Goal: Information Seeking & Learning: Learn about a topic

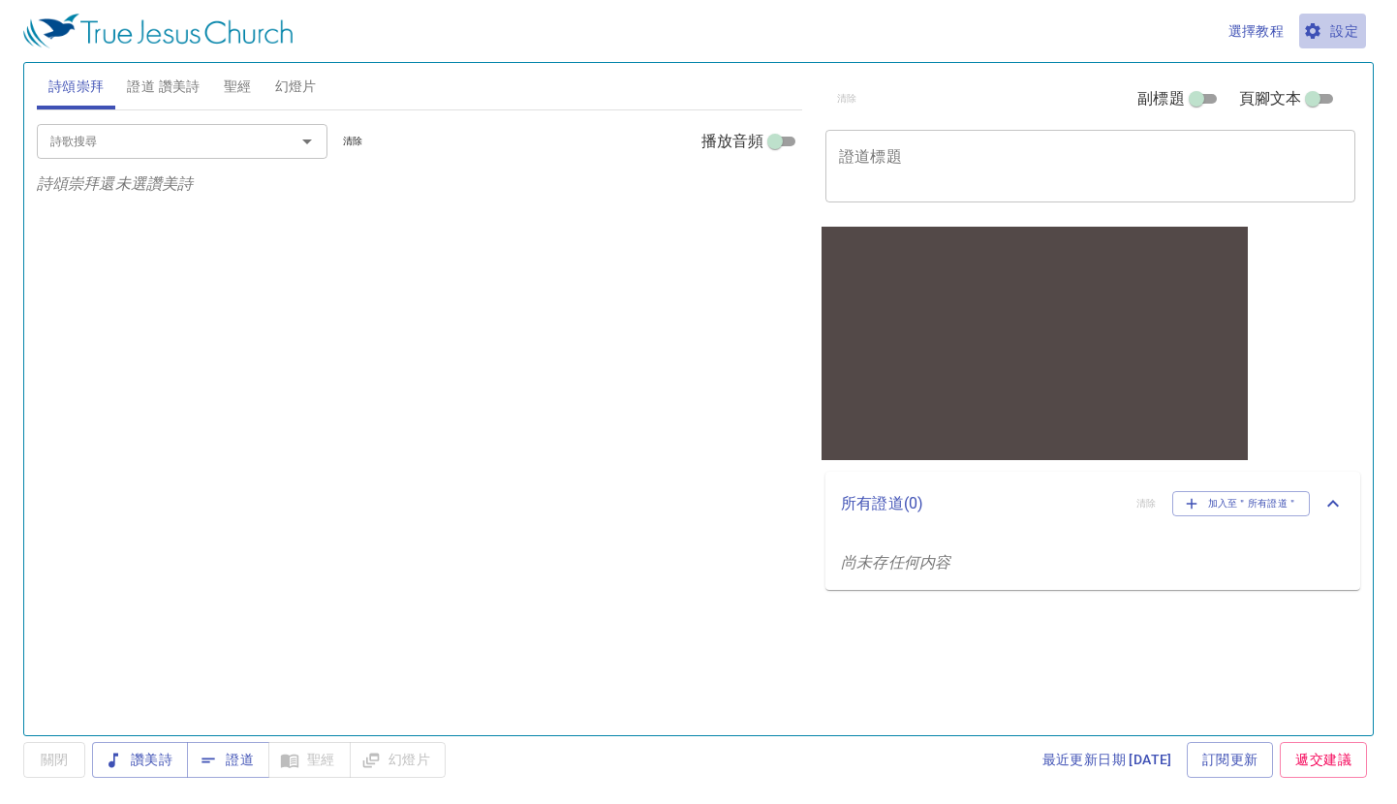
click at [1336, 29] on span "設定" at bounding box center [1332, 31] width 51 height 24
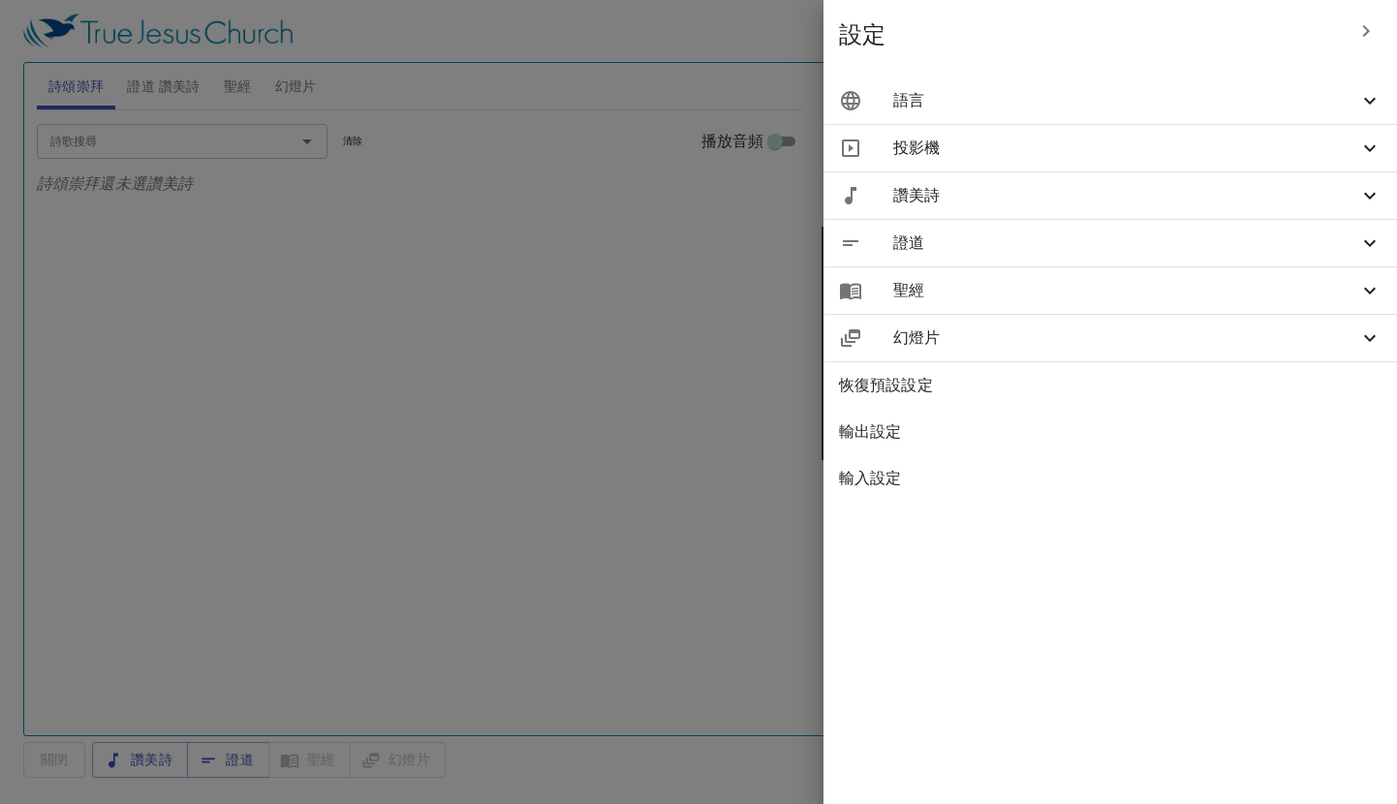
click at [1240, 108] on span "語言" at bounding box center [1125, 100] width 465 height 23
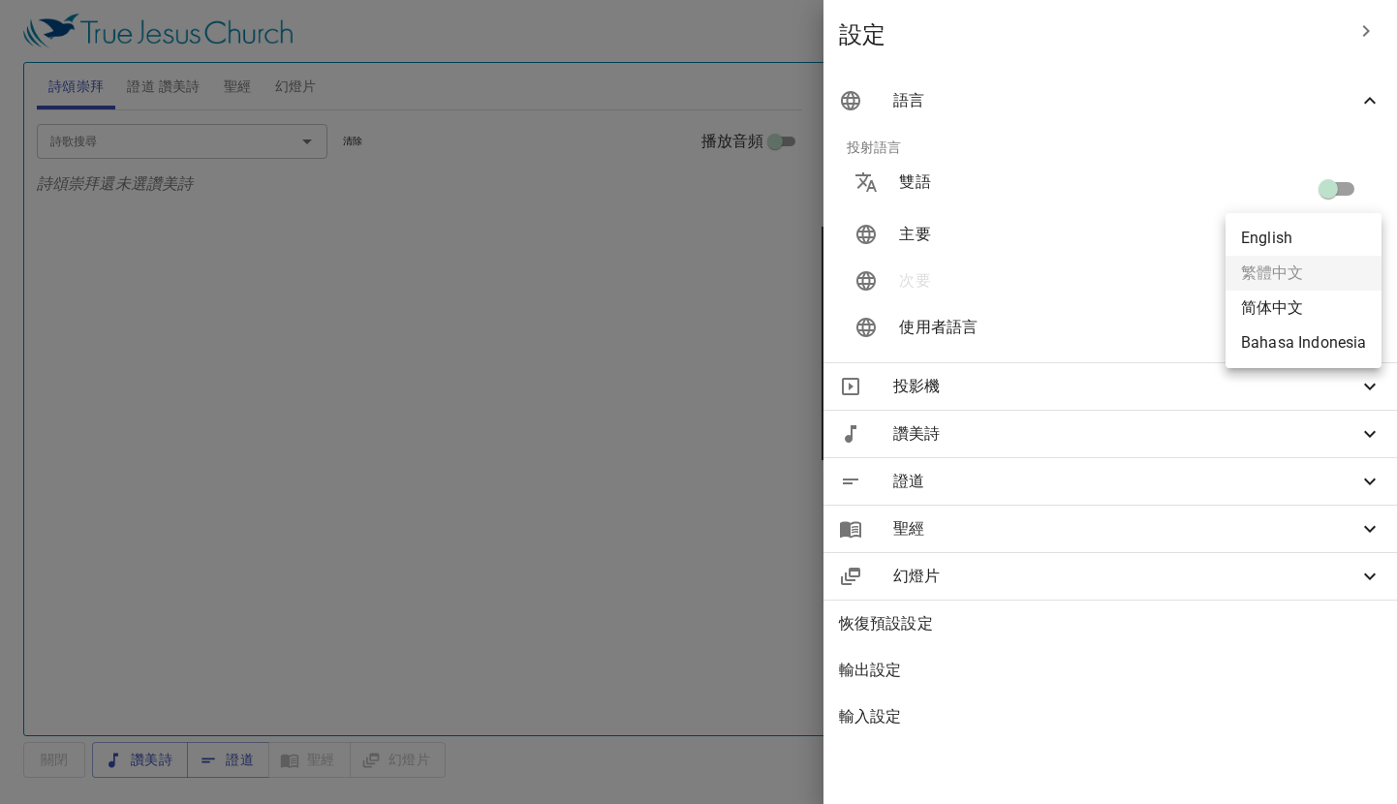
click at [1280, 240] on body "選擇教程 設定 詩頌崇拜 證道 讚美詩 聖經 幻燈片 詩歌搜尋 詩歌搜尋 清除 播放音頻 詩頌崇拜還未選讚美詩 詩歌搜尋 詩歌搜尋 清除 播放音頻 證道還未選…" at bounding box center [698, 402] width 1397 height 804
click at [1286, 310] on li "简体中文" at bounding box center [1304, 308] width 156 height 35
type input "zh-simple"
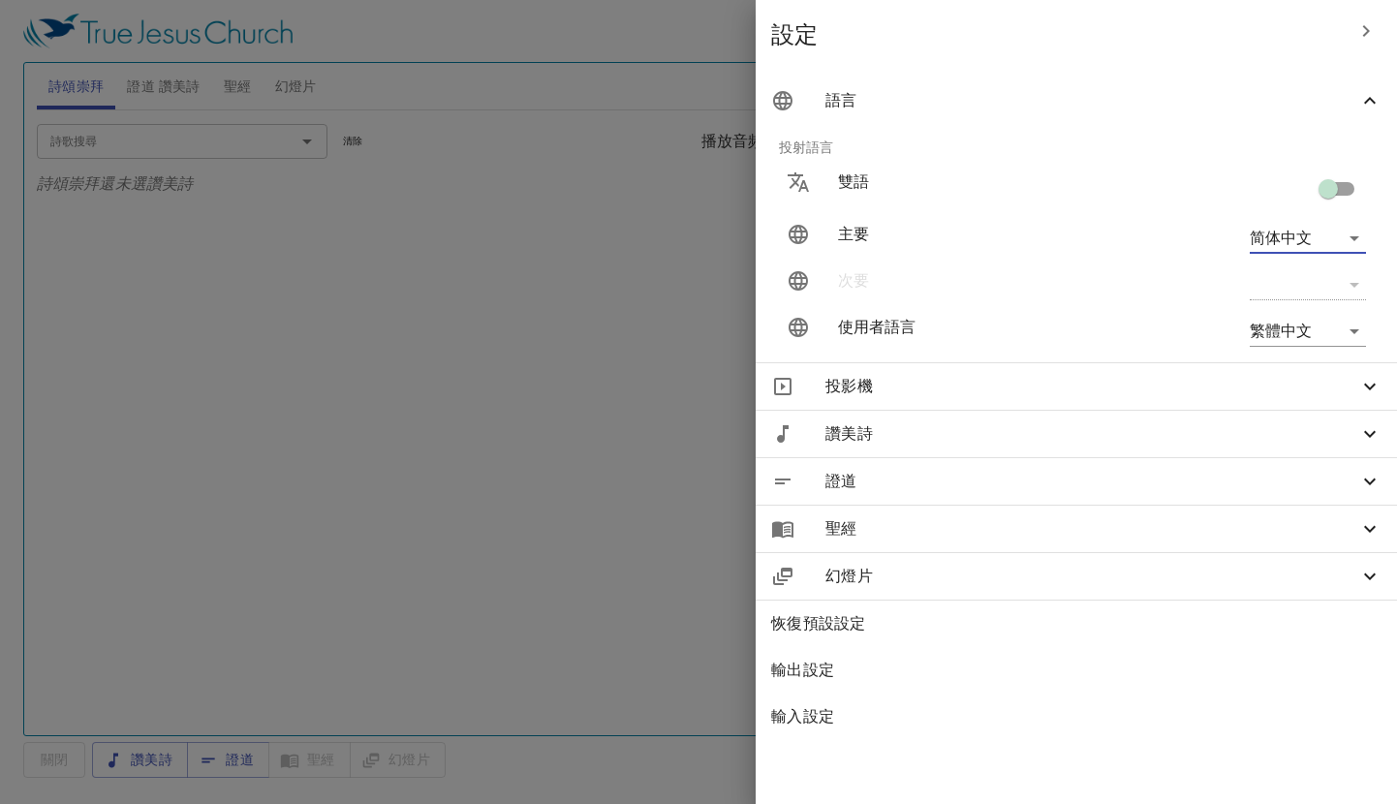
click at [1289, 336] on body "選擇教程 設定 詩頌崇拜 證道 讚美詩 聖經 幻燈片 詩歌搜尋 詩歌搜尋 清除 播放音頻 詩頌崇拜還未選讚美詩 詩歌搜尋 詩歌搜尋 清除 播放音頻 證道還未選…" at bounding box center [698, 402] width 1397 height 804
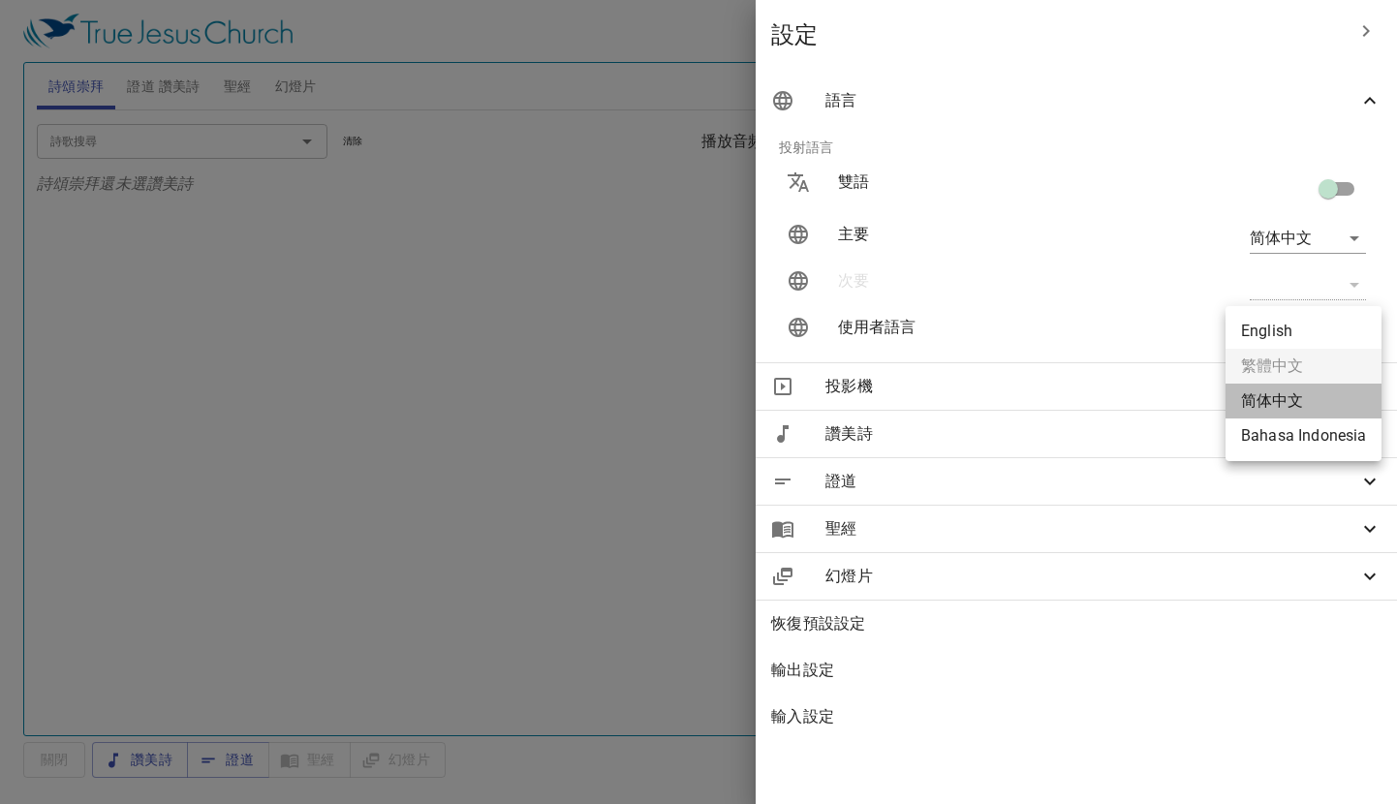
click at [1279, 396] on li "简体中文" at bounding box center [1304, 401] width 156 height 35
type input "zh-simple"
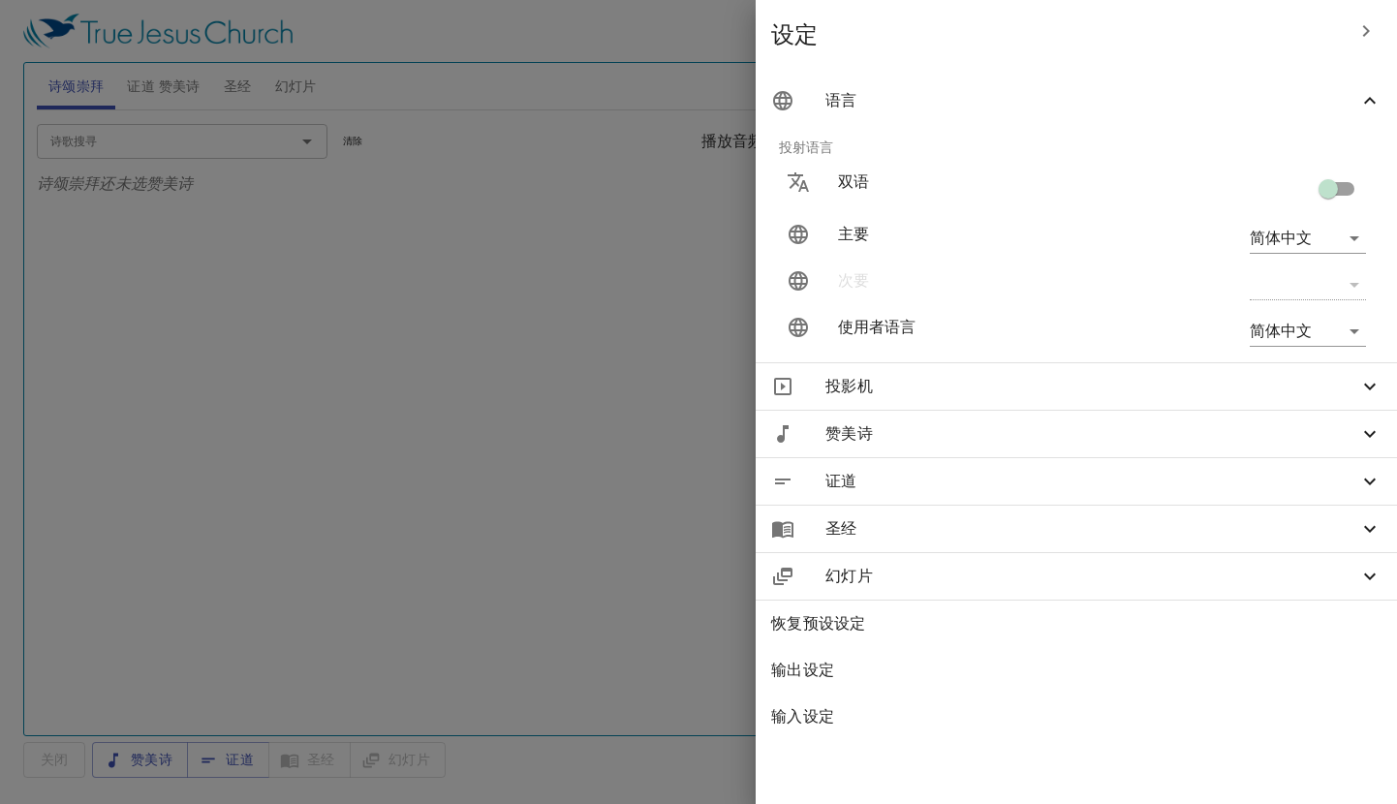
click at [566, 346] on div at bounding box center [698, 402] width 1397 height 804
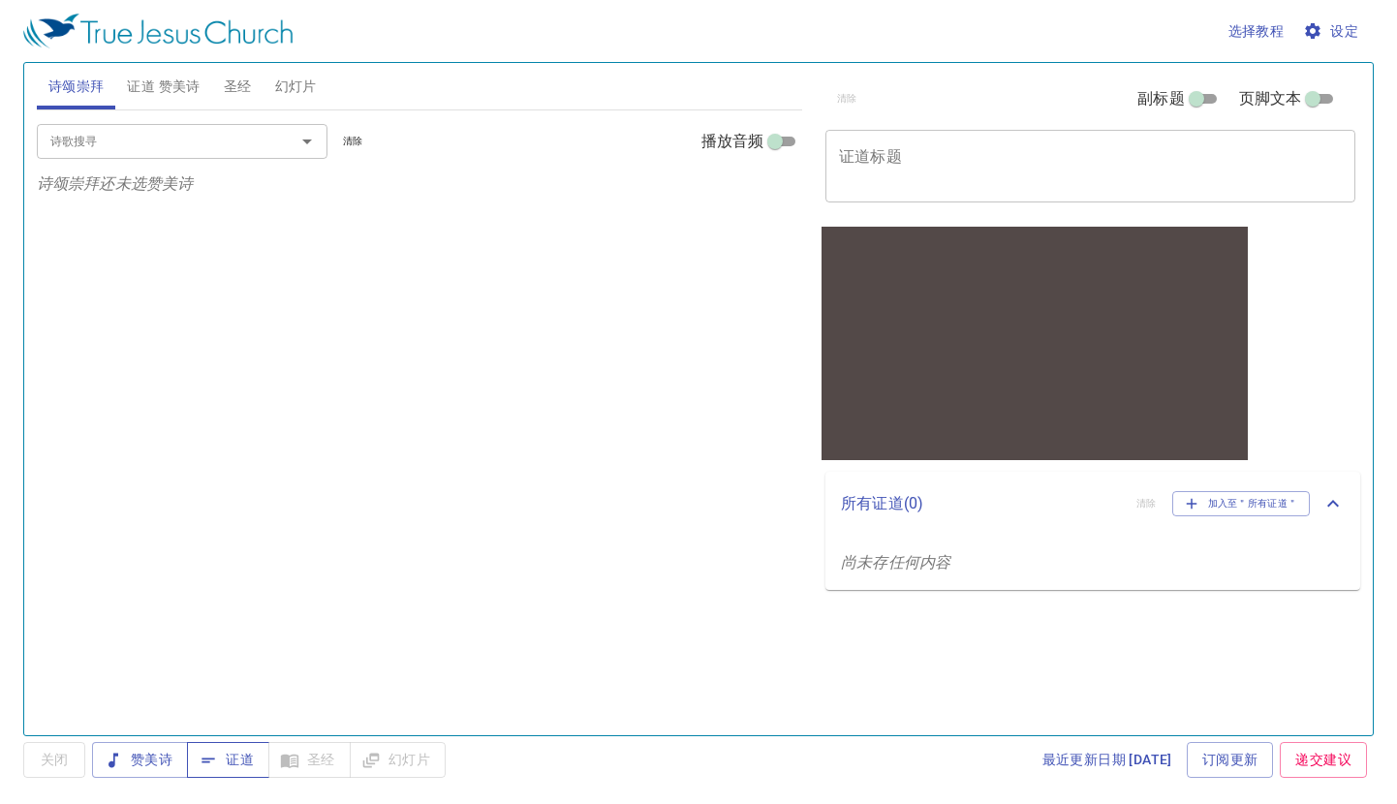
click at [228, 751] on span "证道" at bounding box center [227, 760] width 51 height 24
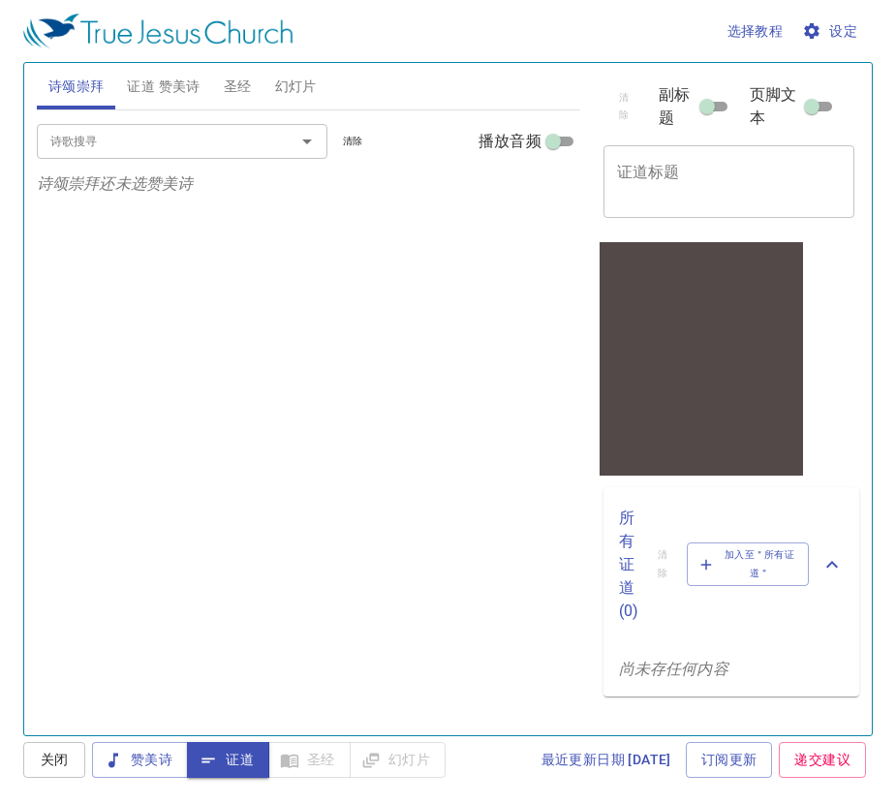
click at [681, 170] on textarea "证道标题" at bounding box center [729, 181] width 225 height 37
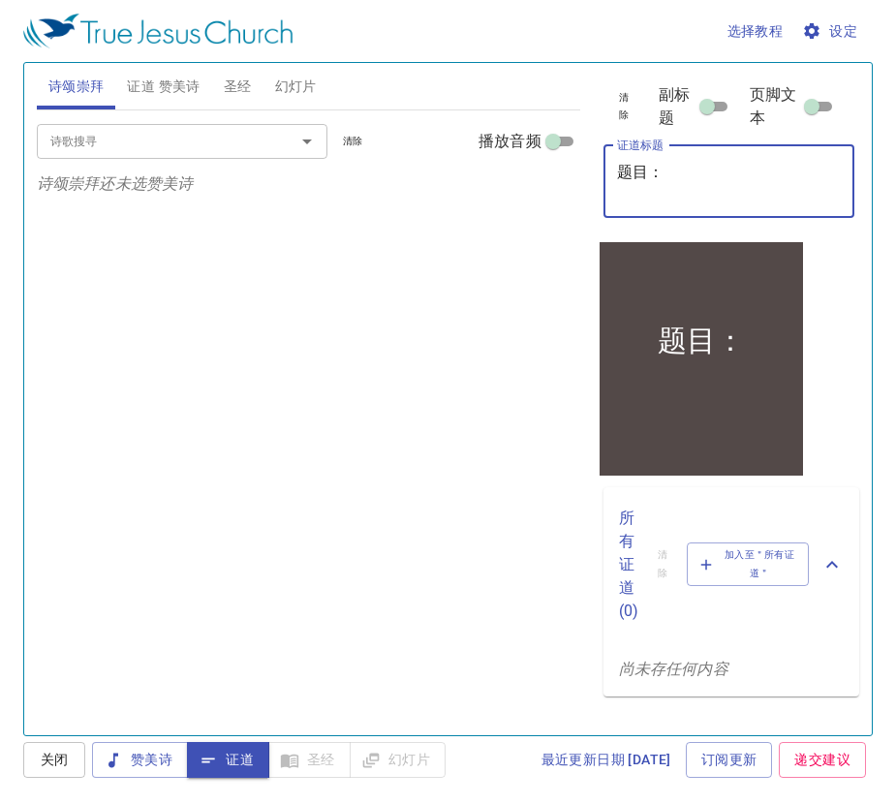
type textarea "题目："
click at [167, 86] on span "证道 赞美诗" at bounding box center [163, 87] width 73 height 24
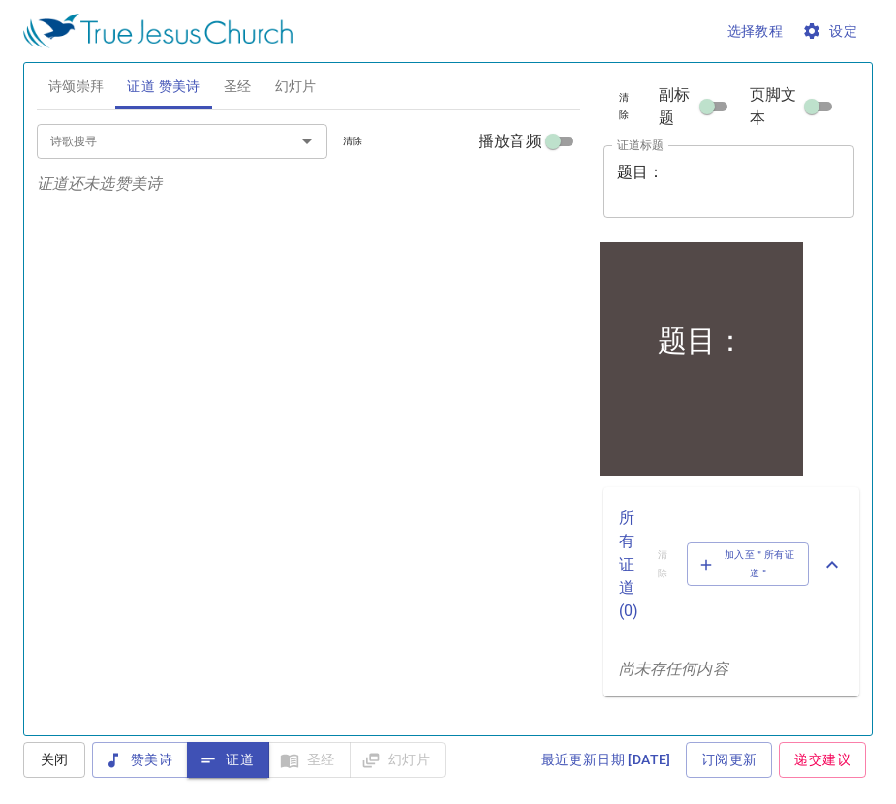
click at [125, 147] on input "诗歌搜寻" at bounding box center [154, 141] width 222 height 22
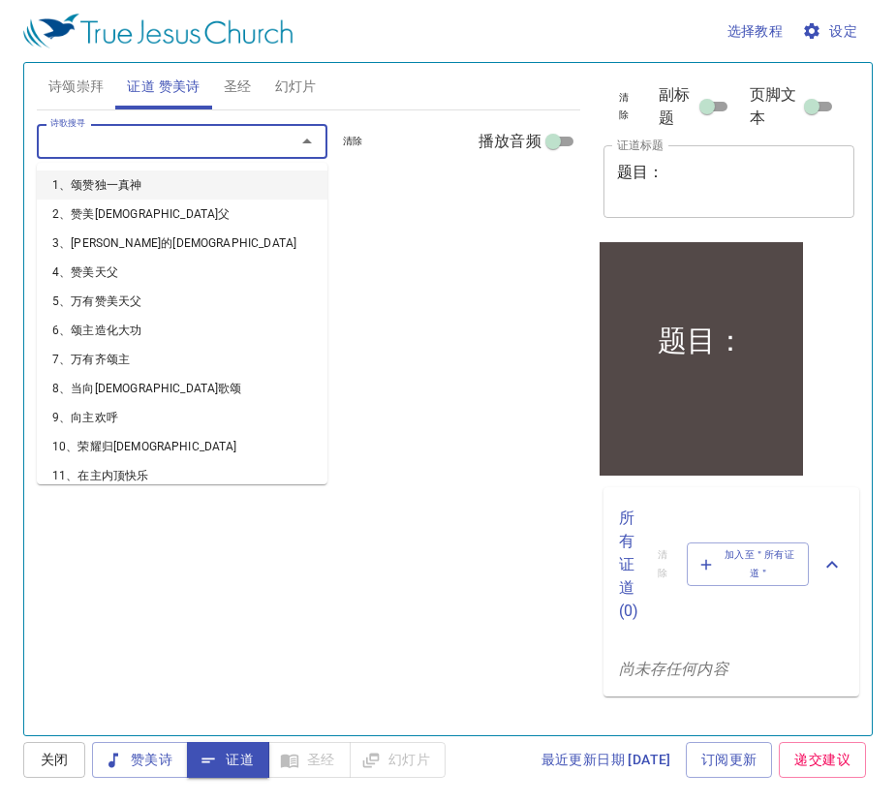
type input "1"
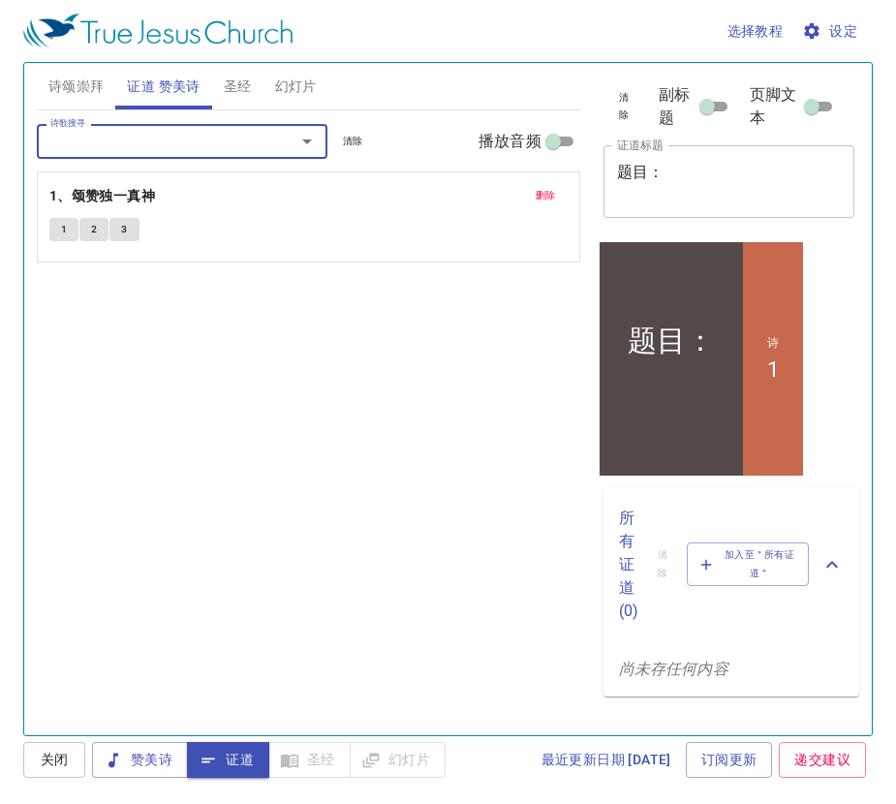
type input "2"
click at [243, 89] on span "圣经" at bounding box center [238, 87] width 28 height 24
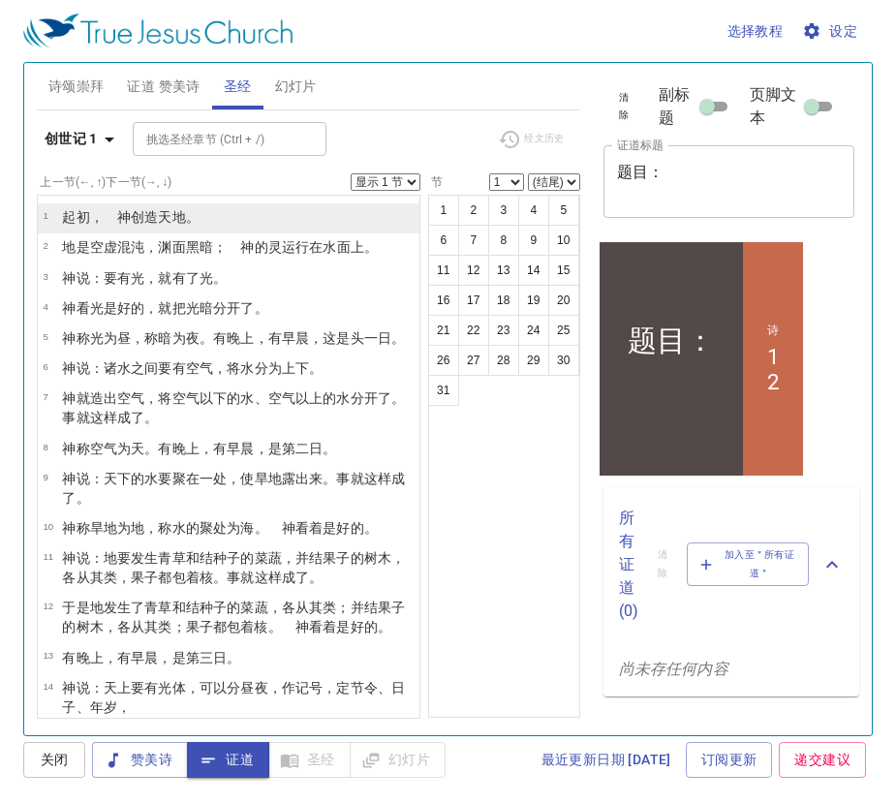
click at [150, 220] on wh430 "创造 天 地 。" at bounding box center [165, 217] width 69 height 16
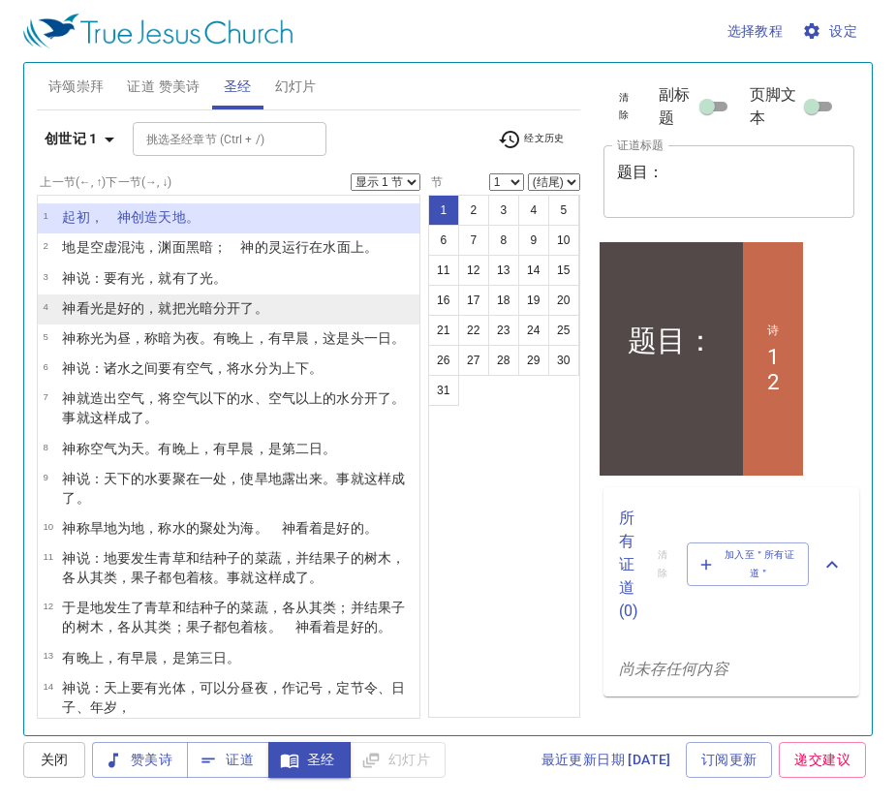
click at [145, 303] on wh2896 "，就把光 暗 分开了 。" at bounding box center [205, 308] width 123 height 16
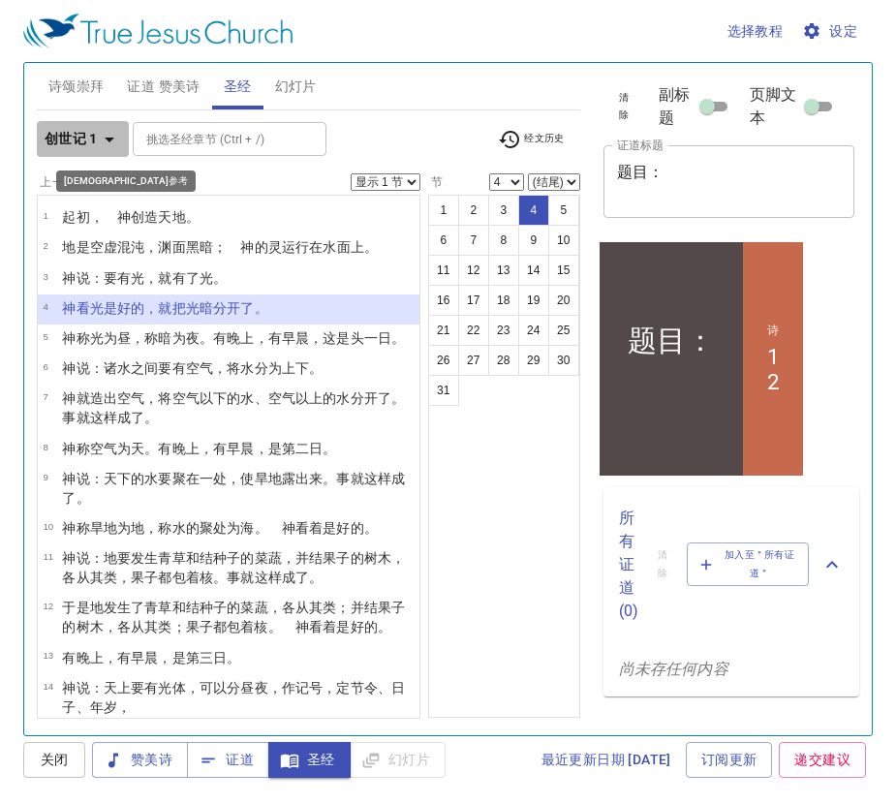
click at [113, 143] on icon "button" at bounding box center [109, 139] width 23 height 23
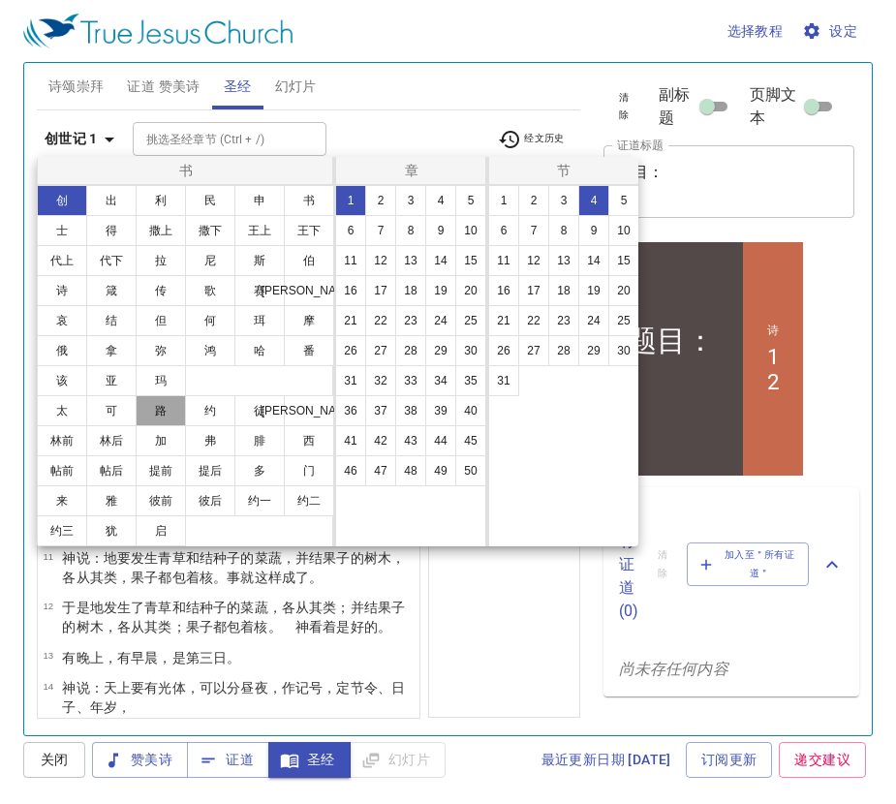
click at [155, 405] on button "路" at bounding box center [161, 410] width 50 height 31
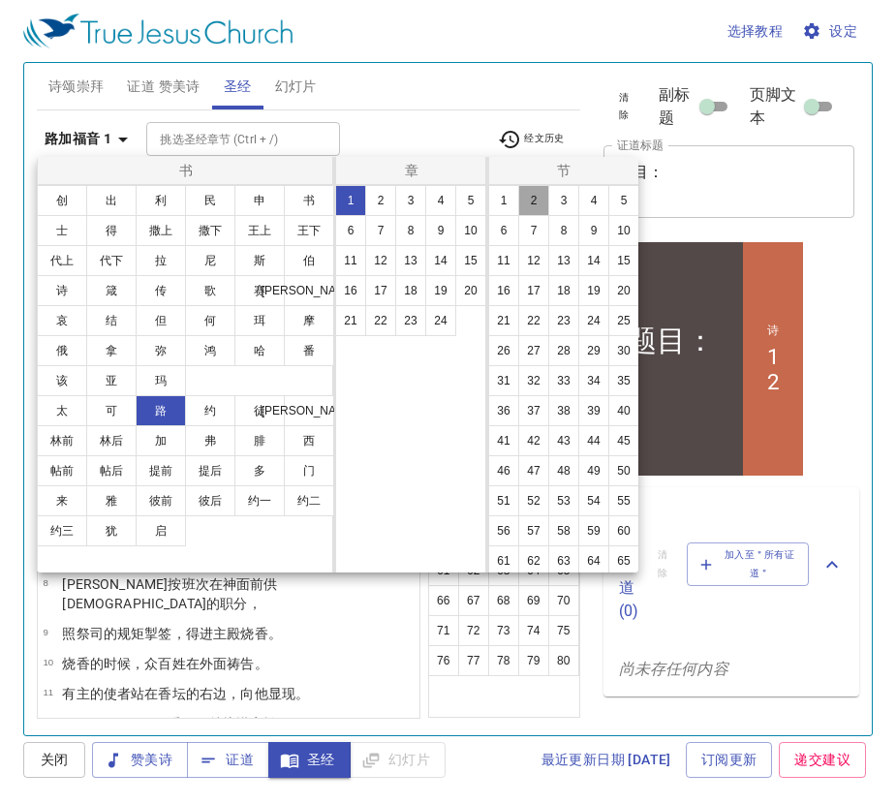
click at [522, 201] on button "2" at bounding box center [533, 200] width 31 height 31
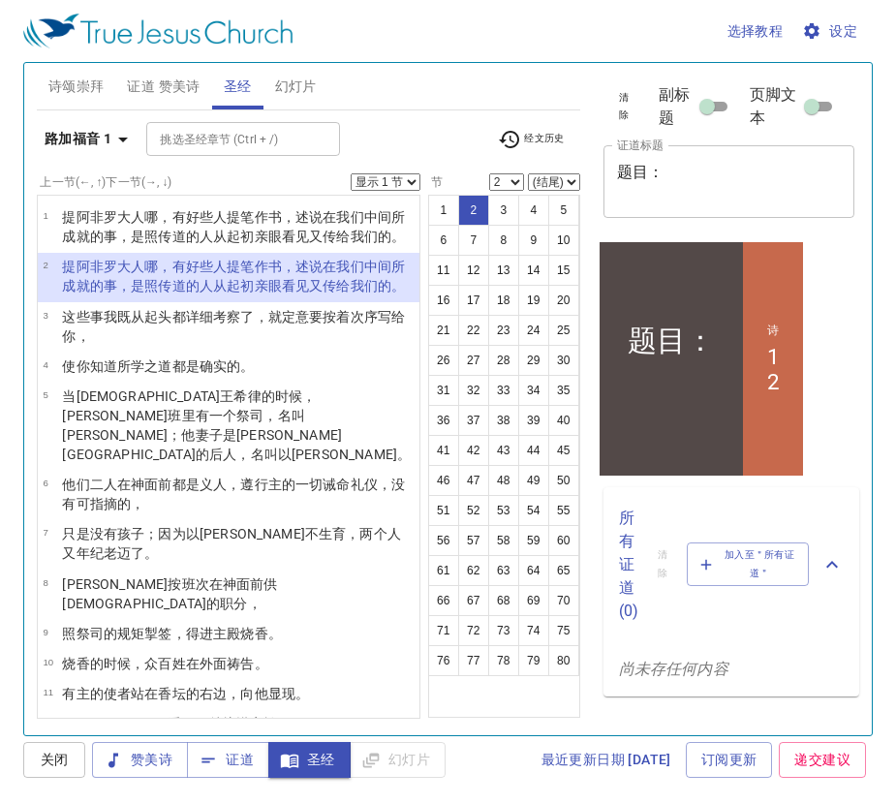
click at [123, 145] on icon "button" at bounding box center [122, 139] width 23 height 23
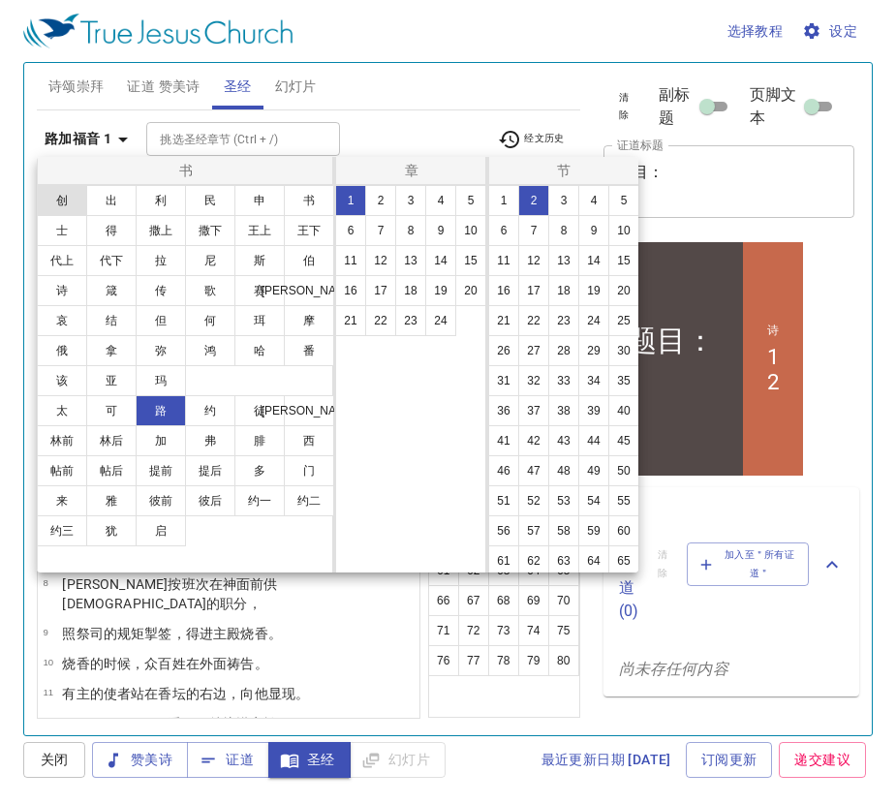
click at [73, 198] on button "创" at bounding box center [62, 200] width 50 height 31
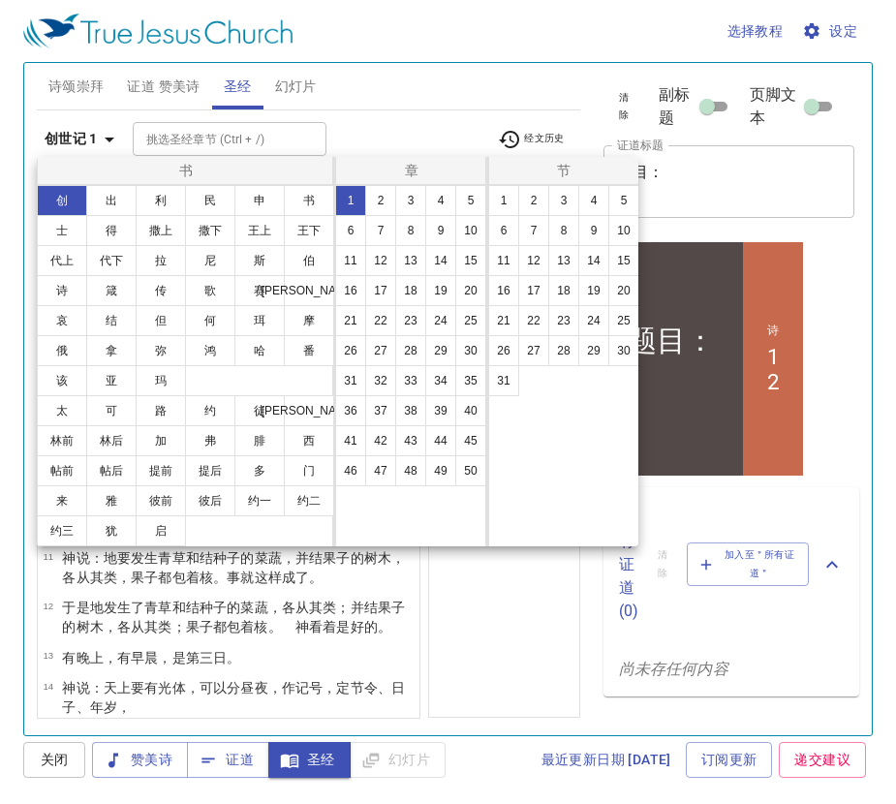
click at [337, 202] on button "1" at bounding box center [350, 200] width 31 height 31
click at [503, 202] on button "1" at bounding box center [503, 200] width 31 height 31
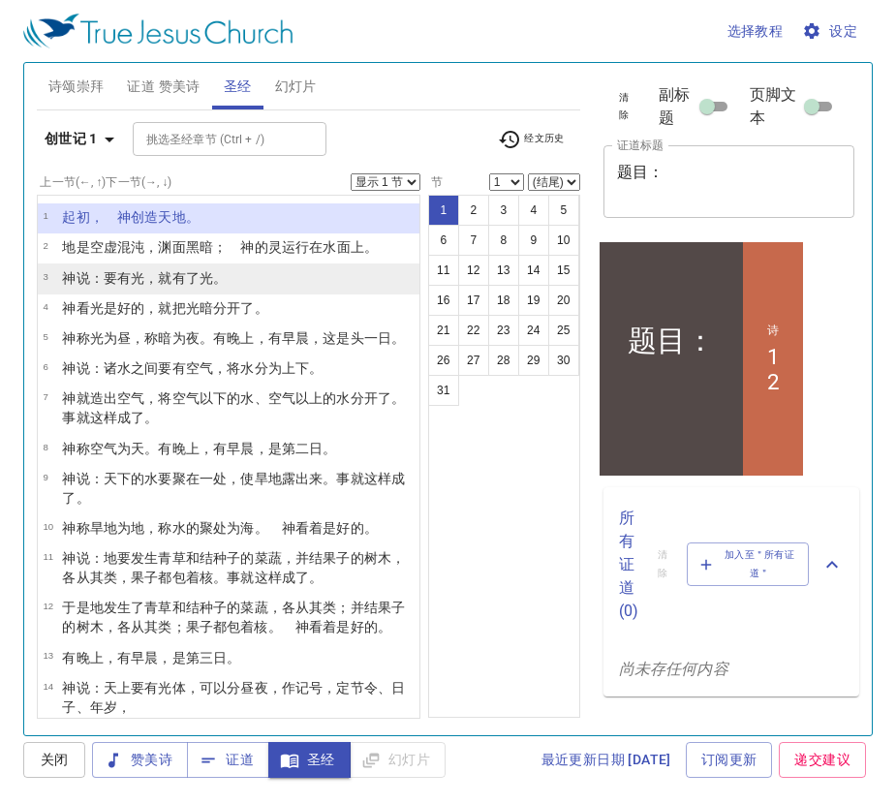
click at [130, 276] on wh559 "：要有 光 ，就有了光 。" at bounding box center [159, 278] width 138 height 16
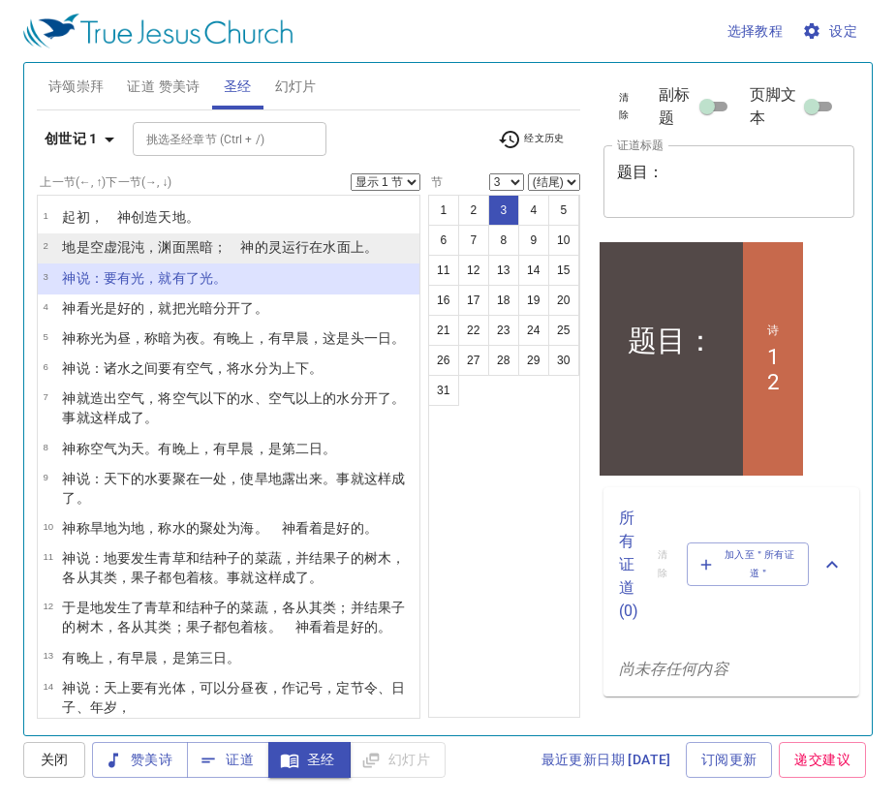
drag, startPoint x: 24, startPoint y: 6, endPoint x: 131, endPoint y: 250, distance: 266.4
click at [131, 250] on wh8414 "混沌 ，渊 面 黑暗 ；　神 的灵 运行 在水 面 上 。" at bounding box center [247, 247] width 261 height 16
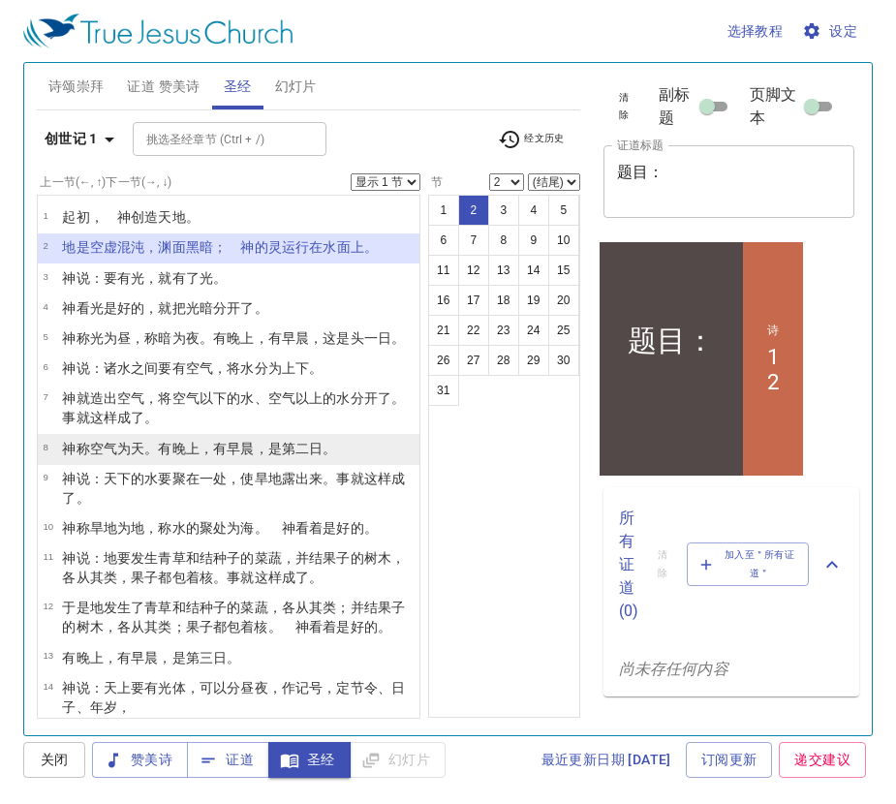
click at [134, 455] on wh7549 "为天 。有晚上 ，有早晨 ，是第二 日 。" at bounding box center [226, 449] width 219 height 16
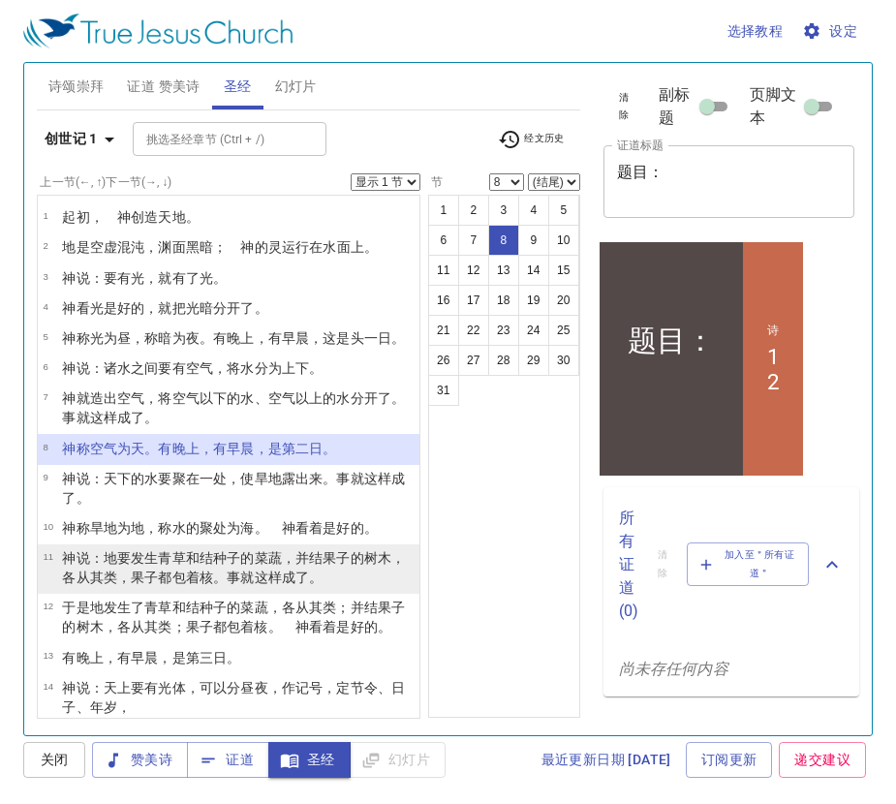
click at [119, 574] on wh4327 "， 果子都包着核 。事就这样成了。" at bounding box center [219, 578] width 205 height 16
select select "11"
